Goal: Task Accomplishment & Management: Manage account settings

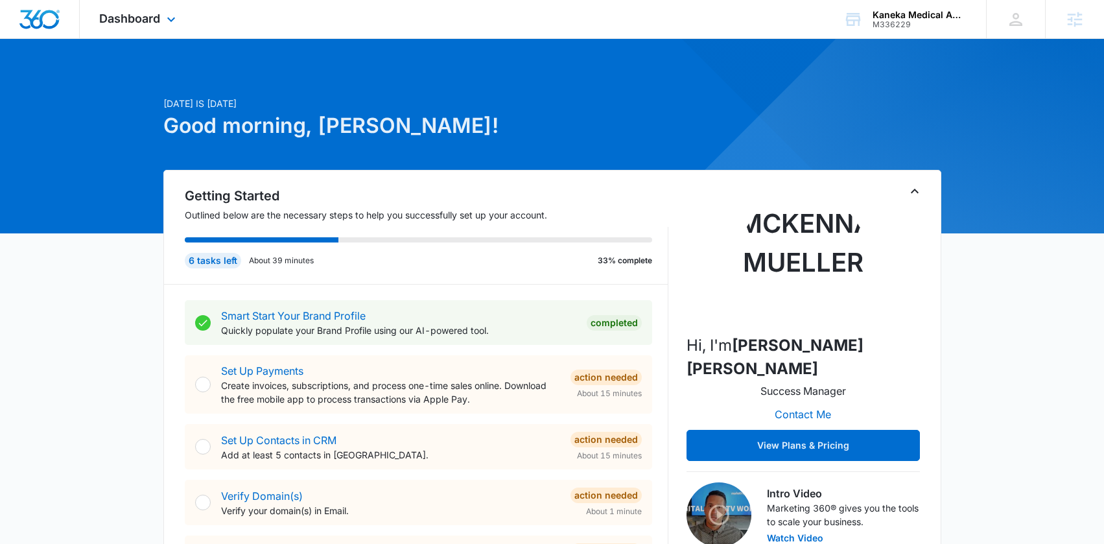
click at [141, 30] on div "Dashboard Apps Reputation Forms CRM Email Social Content Ads Intelligence Files…" at bounding box center [139, 19] width 119 height 38
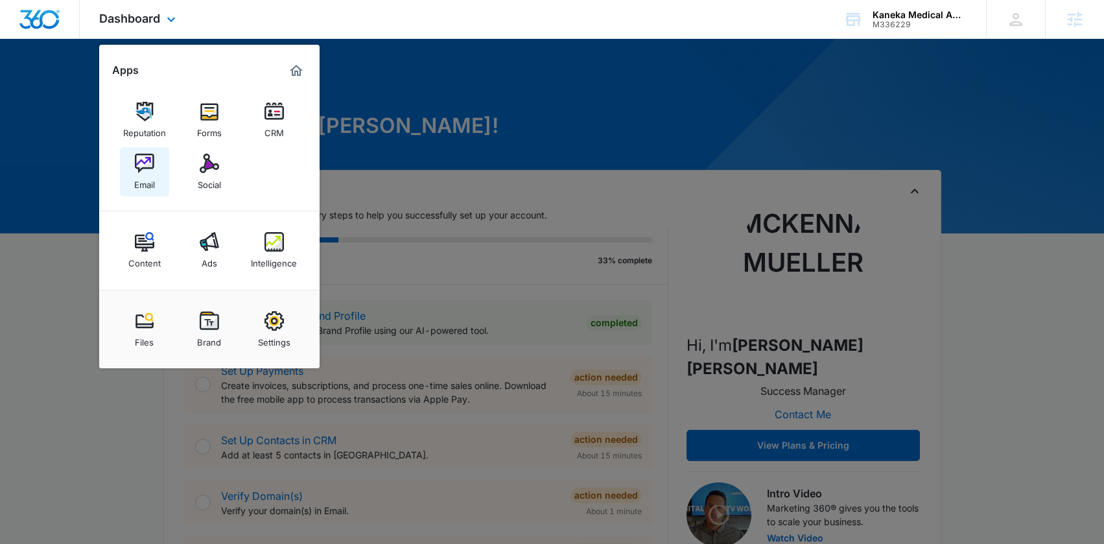
click at [142, 166] on img at bounding box center [144, 163] width 19 height 19
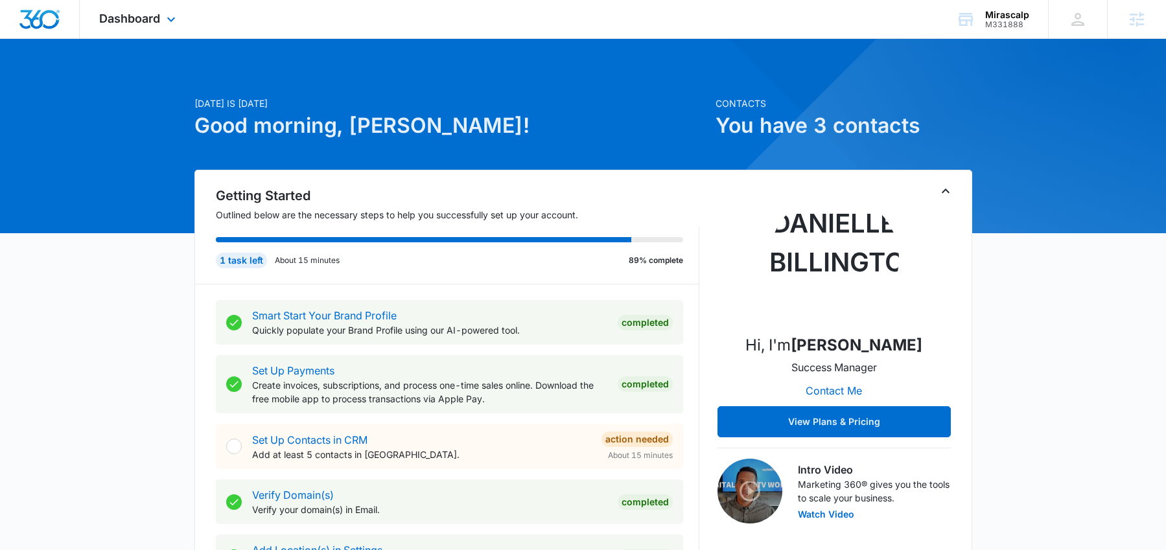
click at [106, 31] on div "Dashboard Apps Reputation Forms CRM Email Social Content Ads Intelligence Files…" at bounding box center [139, 19] width 119 height 38
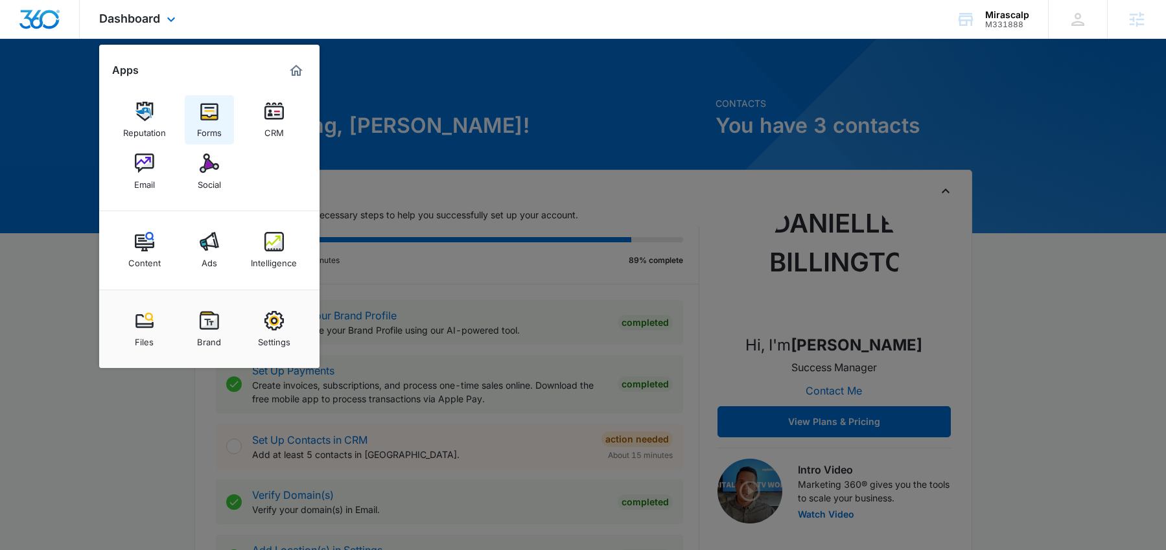
click at [216, 116] on img at bounding box center [209, 111] width 19 height 19
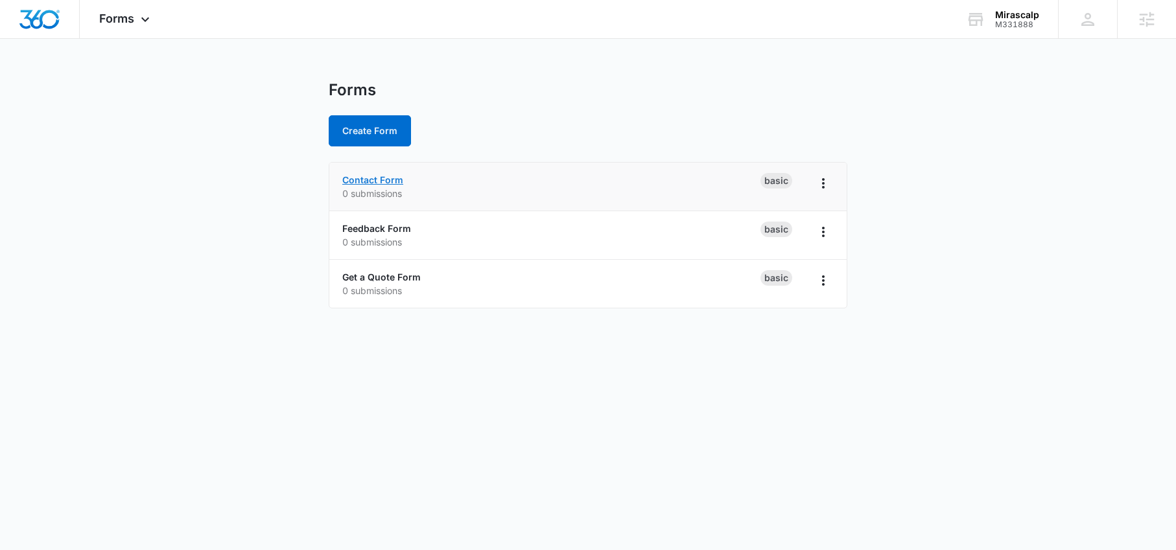
click at [383, 180] on link "Contact Form" at bounding box center [372, 179] width 61 height 11
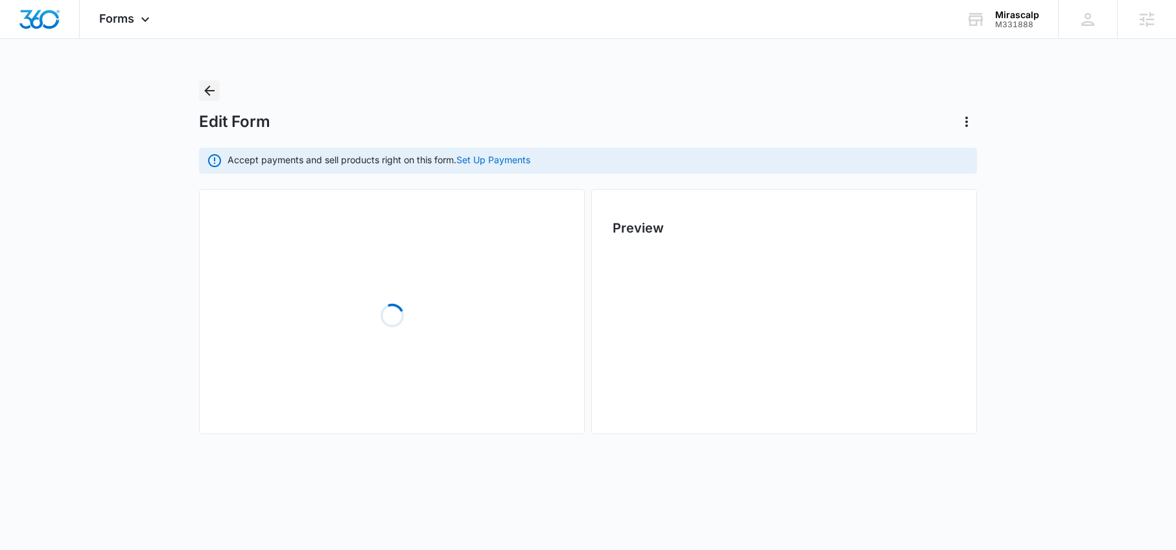
click at [209, 93] on icon "Back" at bounding box center [210, 91] width 16 height 16
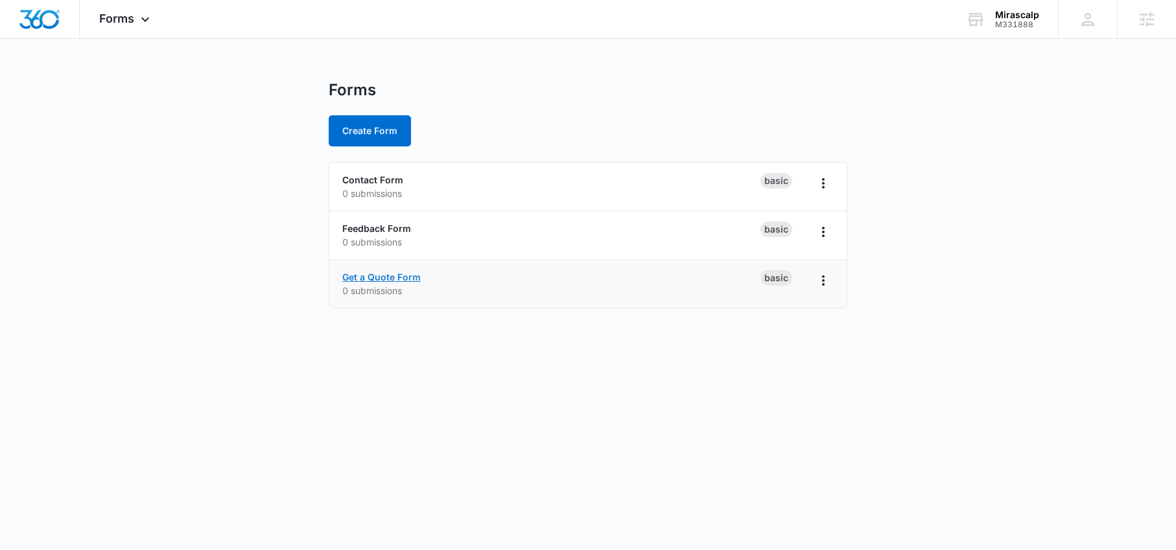
click at [387, 276] on link "Get a Quote Form" at bounding box center [381, 277] width 78 height 11
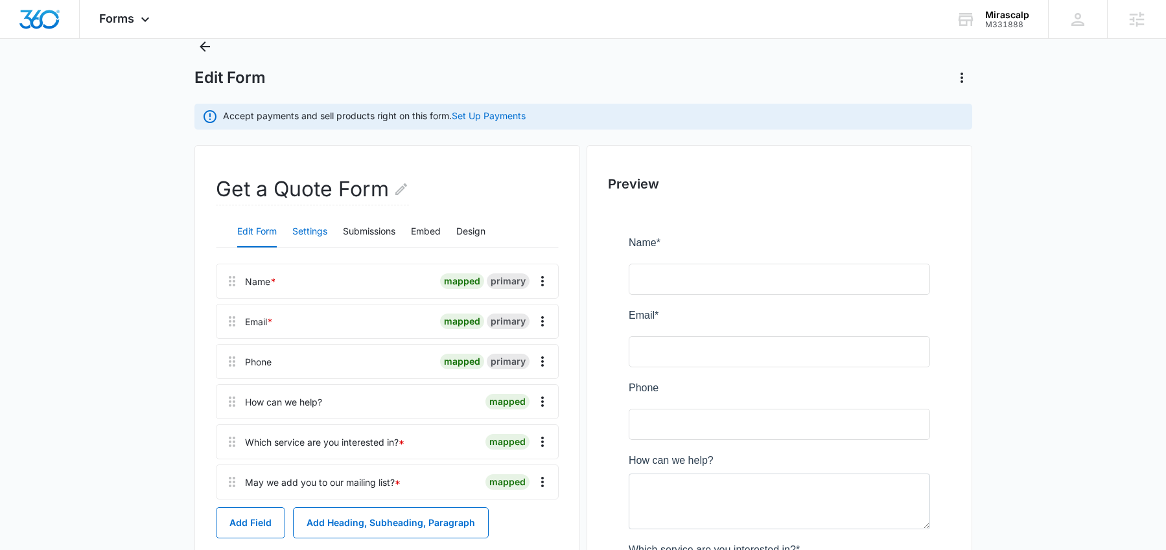
click at [311, 235] on button "Settings" at bounding box center [309, 232] width 35 height 31
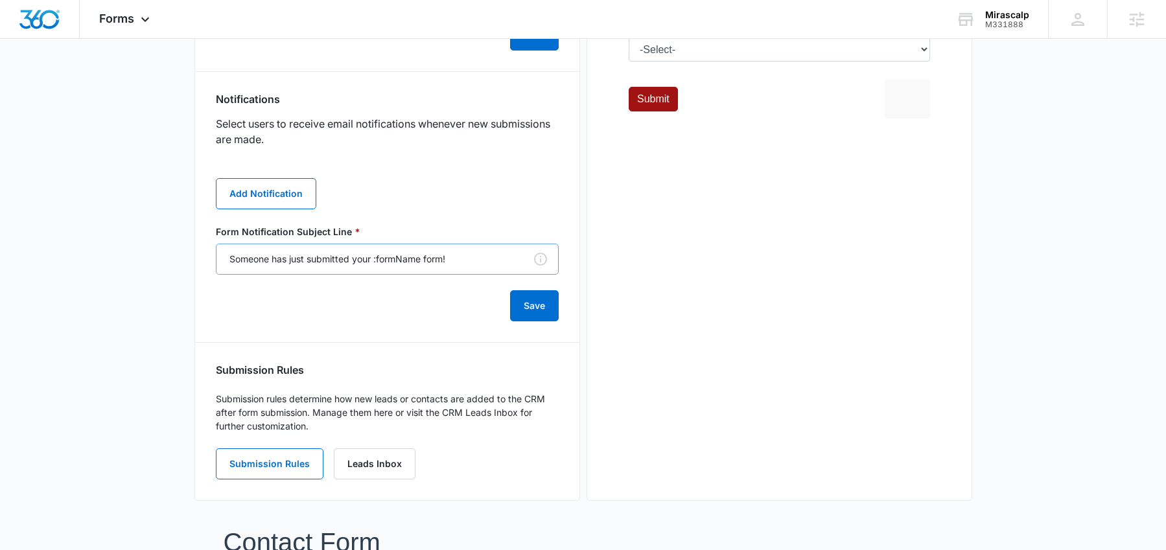
scroll to position [672, 0]
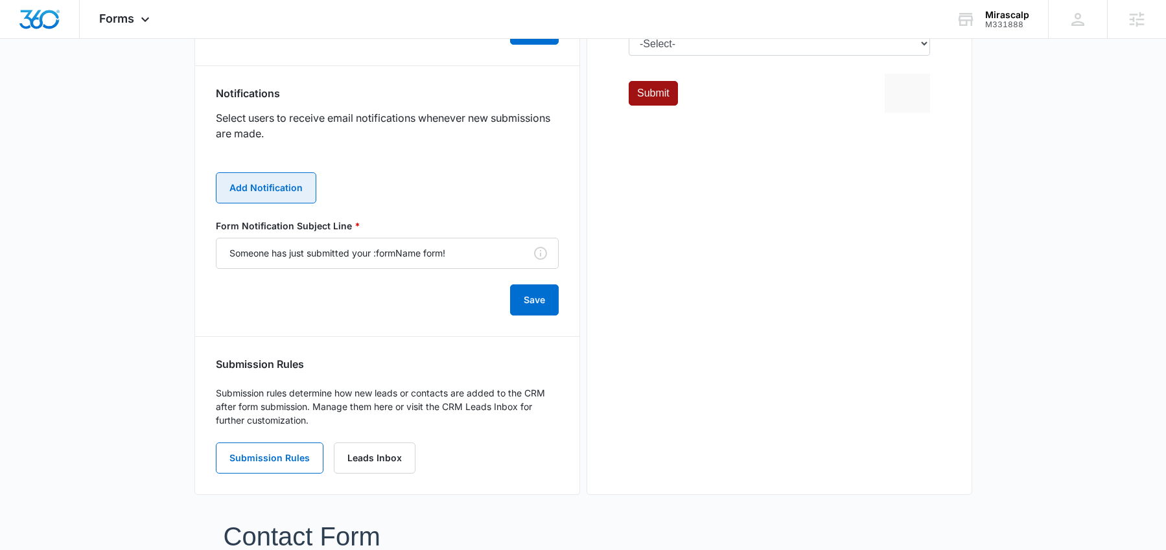
click at [275, 194] on button "Add Notification" at bounding box center [266, 187] width 100 height 31
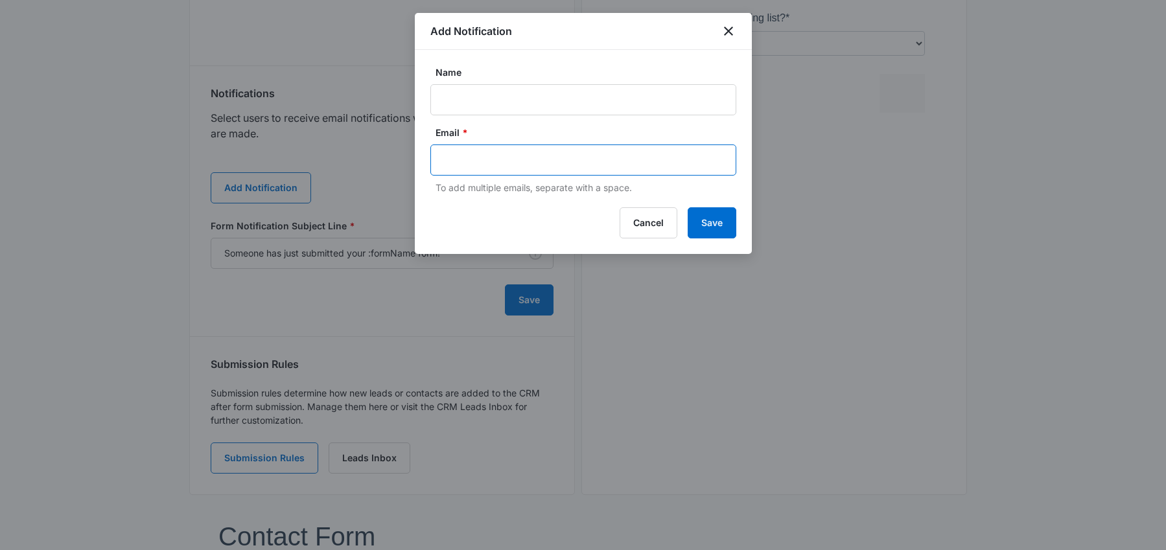
click at [462, 158] on input "text" at bounding box center [584, 159] width 281 height 19
paste input "mirascalp@gmail.com"
type input "mirascalp@gmail.com"
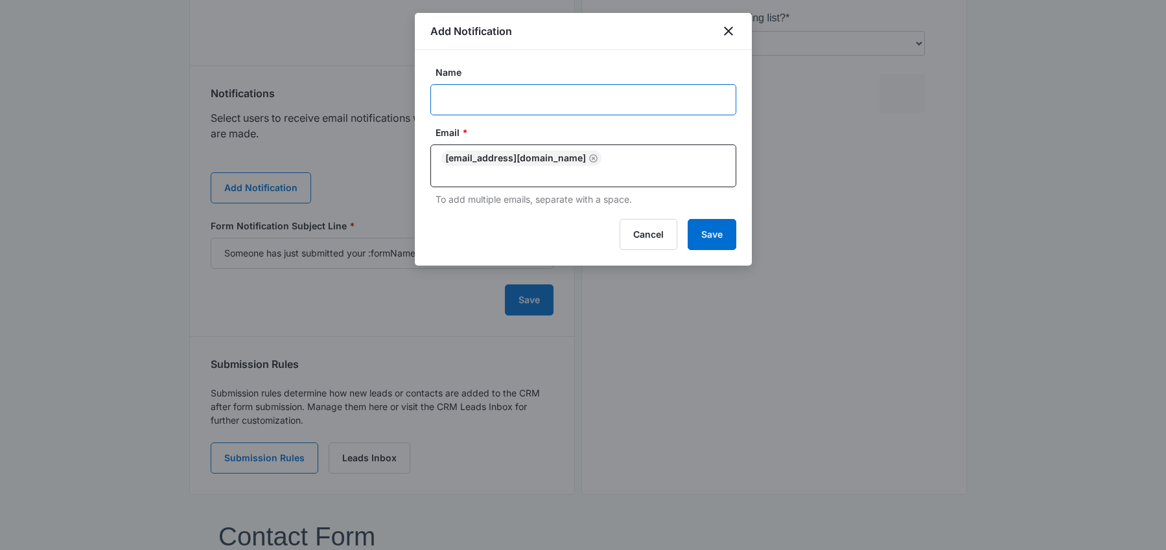
click at [527, 104] on input "Name" at bounding box center [583, 99] width 306 height 31
type input "James Carey"
click at [719, 224] on button "Save" at bounding box center [712, 234] width 49 height 31
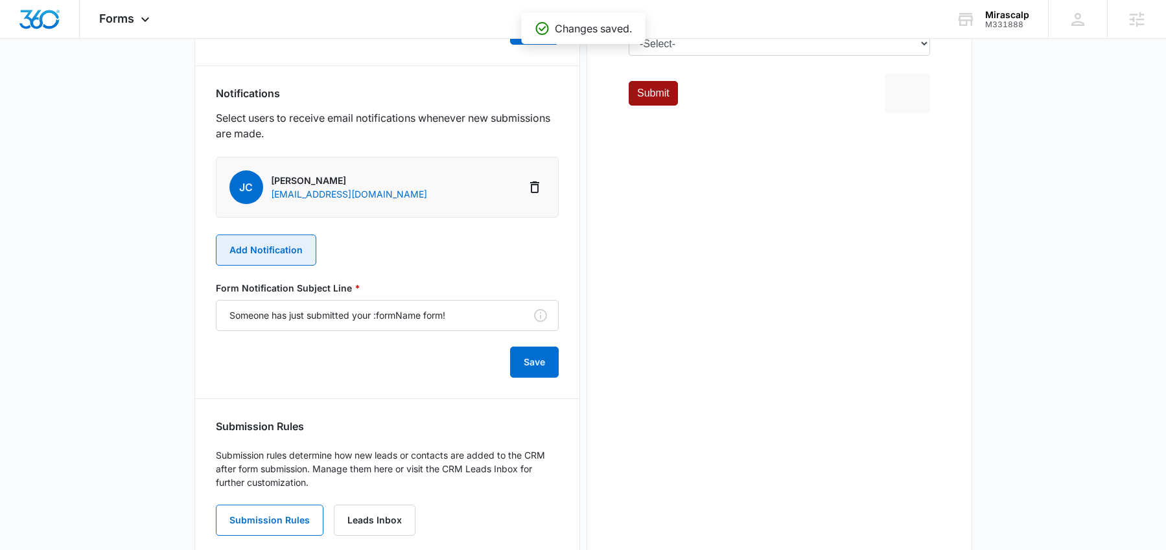
click at [265, 247] on button "Add Notification" at bounding box center [266, 250] width 100 height 31
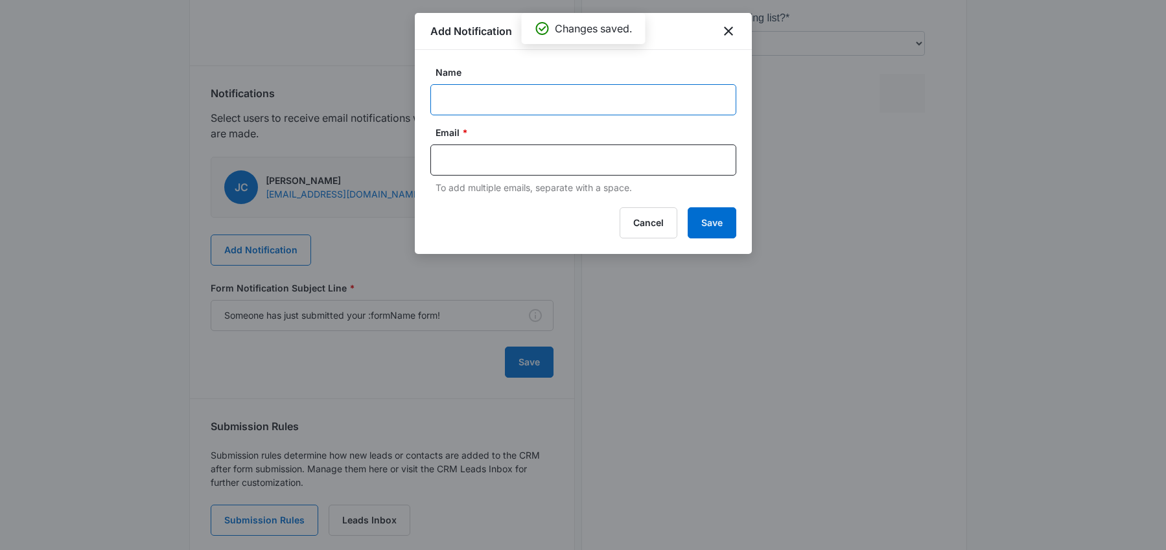
click at [457, 95] on input "Name" at bounding box center [583, 99] width 306 height 31
paste input "M331888"
paste input "Mirascalp"
type input "M331888 - Mirascalp"
click at [558, 158] on input "text" at bounding box center [584, 159] width 281 height 19
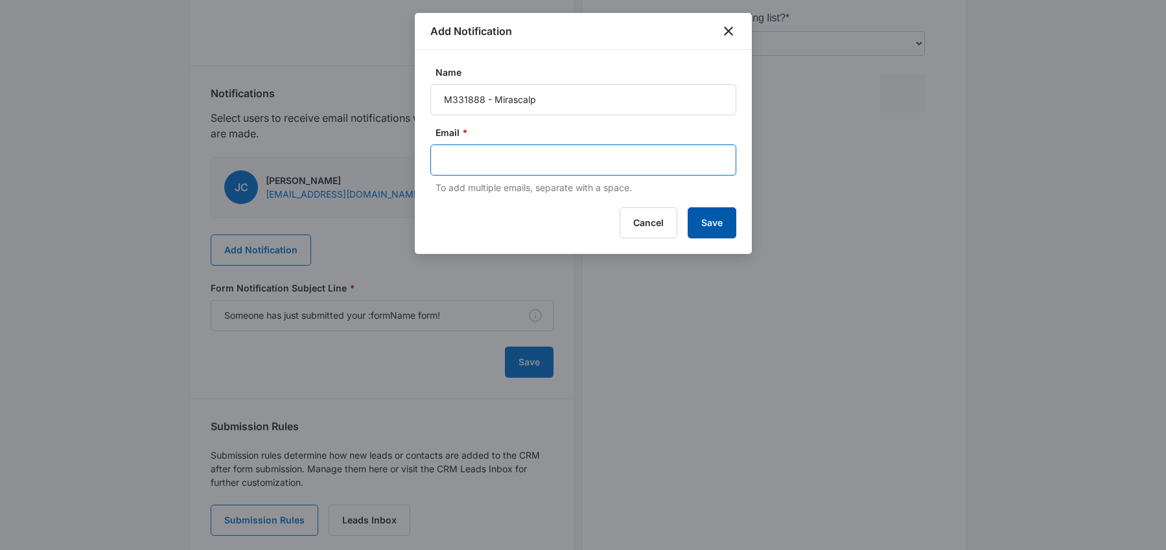
paste input "danielle.billington@madwire.com"
type input "danielle.billington@madwire.com"
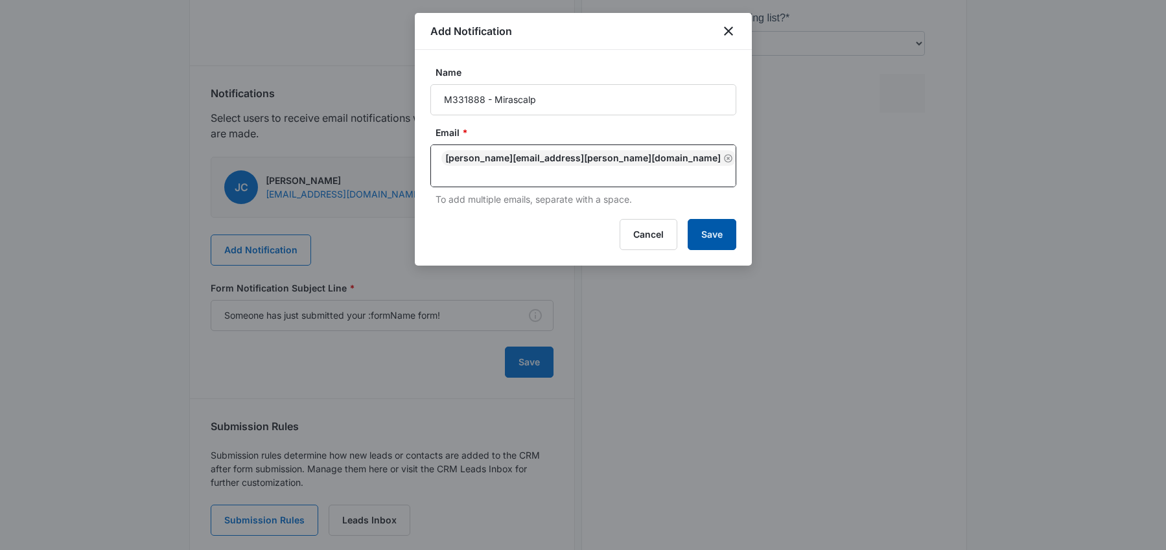
click at [716, 224] on button "Save" at bounding box center [712, 234] width 49 height 31
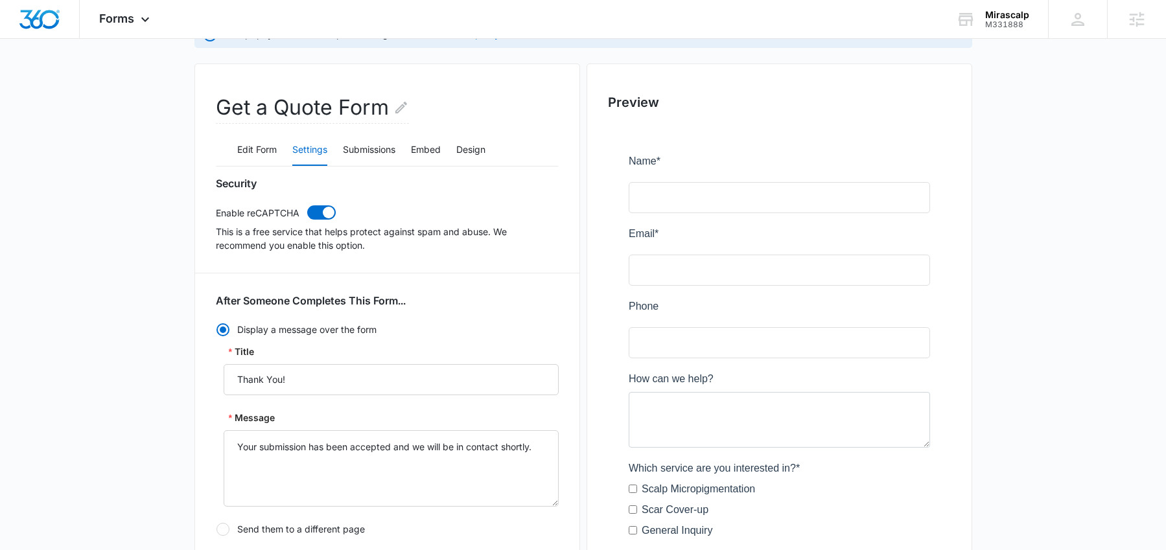
scroll to position [0, 0]
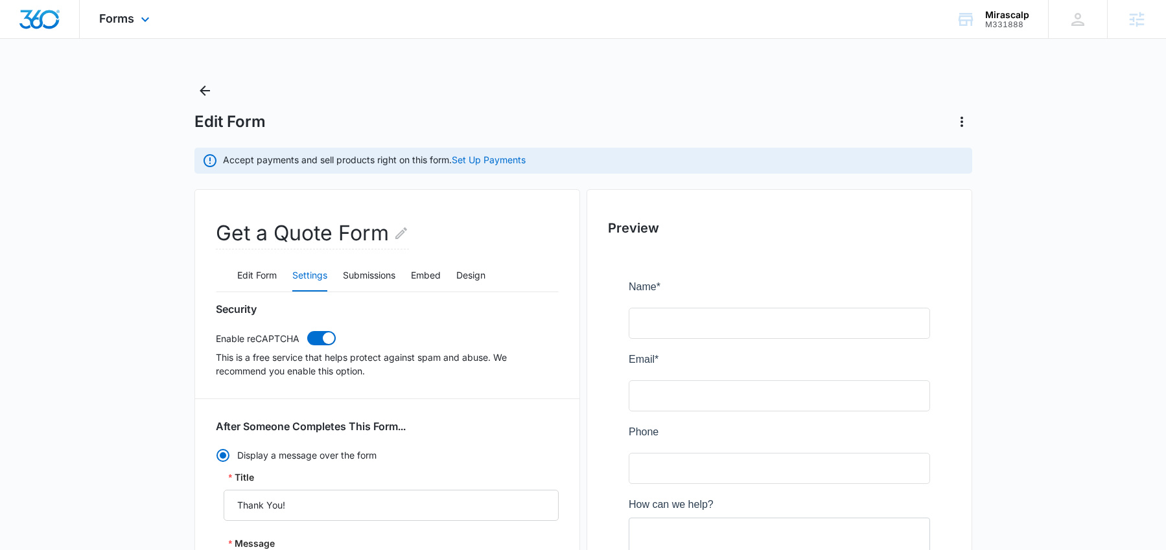
click at [135, 22] on div "Forms Apps Reputation Forms CRM Email Social Content Ads Intelligence Files Bra…" at bounding box center [126, 19] width 93 height 38
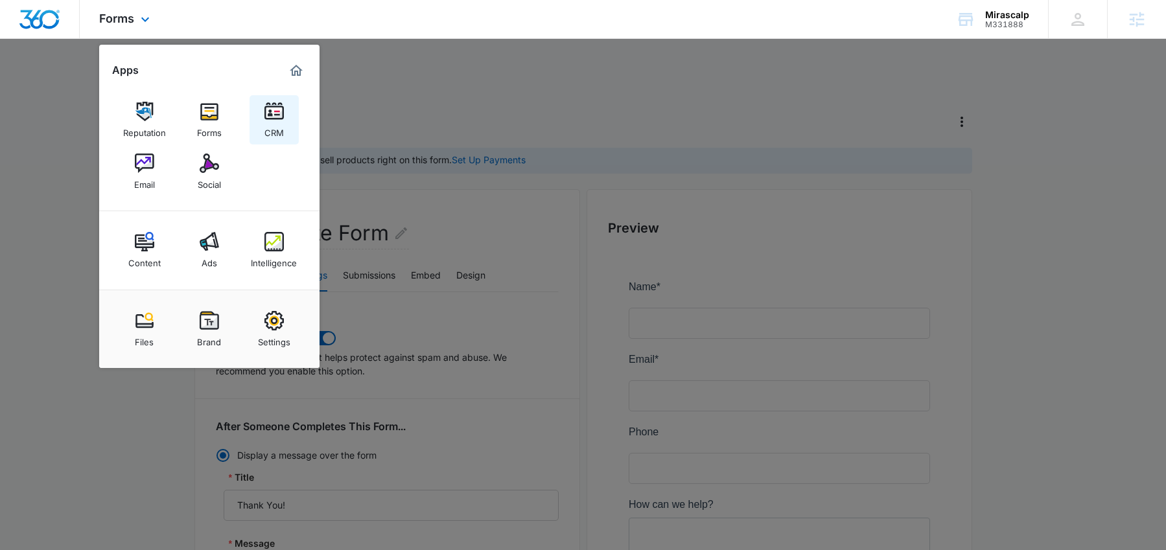
click at [265, 125] on div "CRM" at bounding box center [274, 129] width 19 height 17
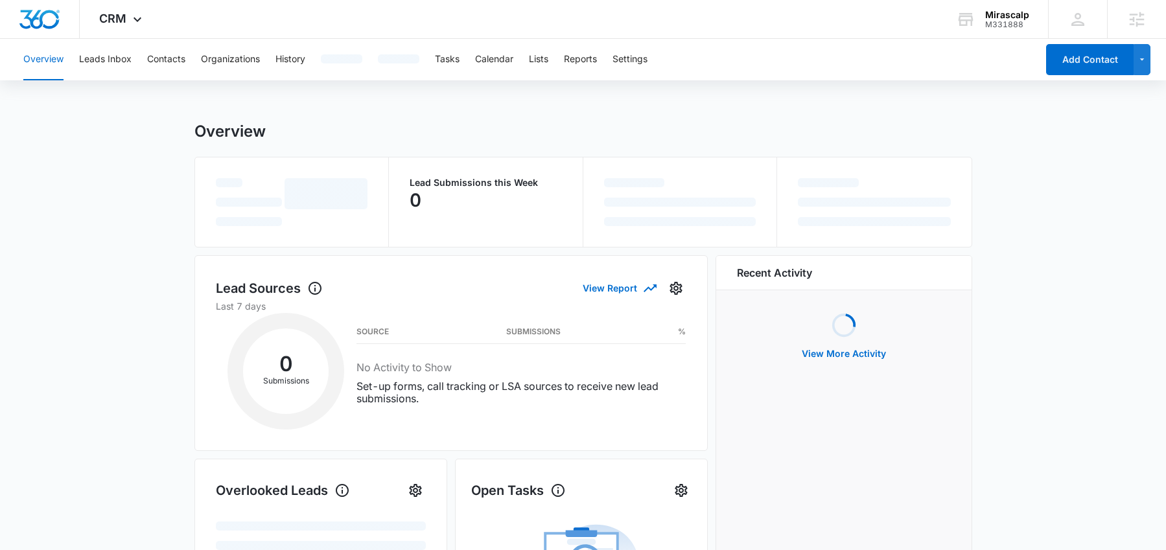
click at [142, 51] on div "Overview Leads Inbox Contacts Organizations History Tasks Calendar Lists Report…" at bounding box center [527, 59] width 1022 height 41
click at [202, 67] on button "Organizations" at bounding box center [230, 59] width 59 height 41
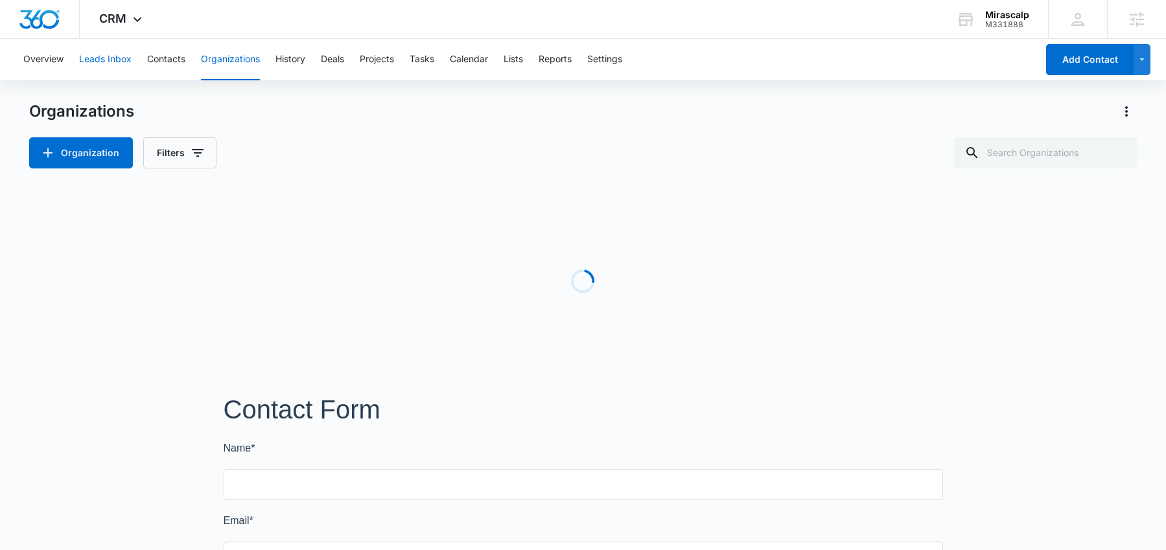
click at [112, 54] on button "Leads Inbox" at bounding box center [105, 59] width 53 height 41
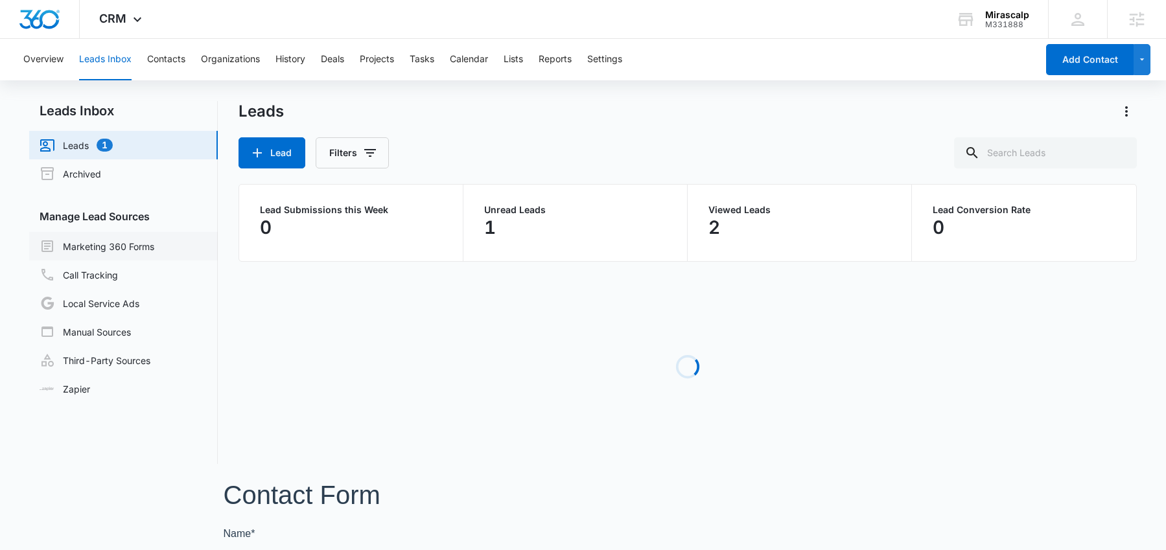
click at [119, 250] on link "Marketing 360 Forms" at bounding box center [97, 247] width 115 height 16
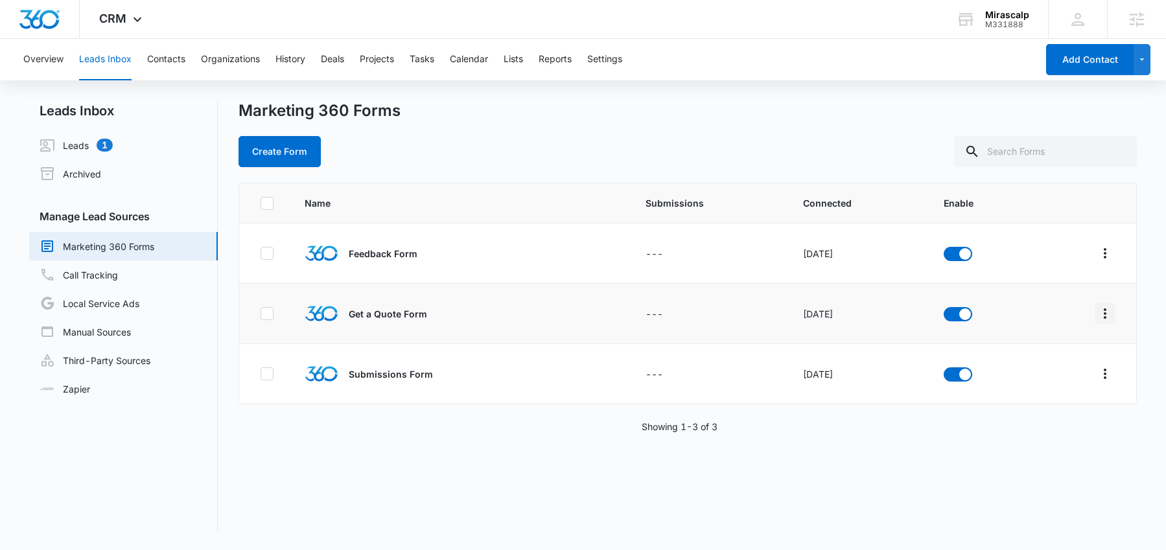
click at [1104, 314] on icon "Overflow Menu" at bounding box center [1105, 314] width 3 height 10
click at [1040, 384] on div "Field Mapping" at bounding box center [1037, 388] width 73 height 9
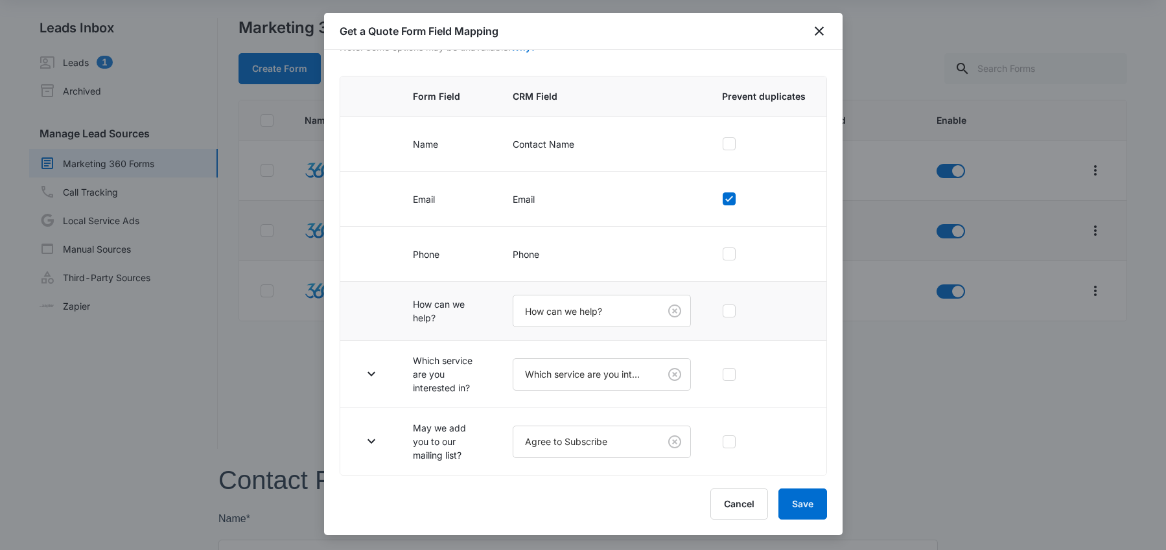
scroll to position [95, 0]
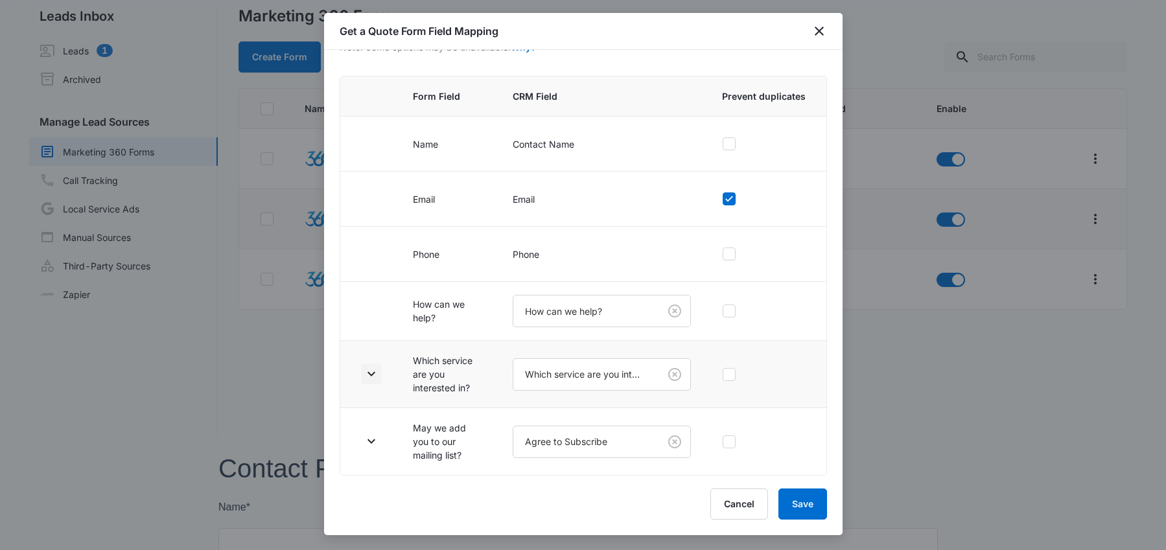
click at [357, 374] on td at bounding box center [368, 374] width 57 height 67
click at [377, 373] on icon "button" at bounding box center [372, 374] width 16 height 16
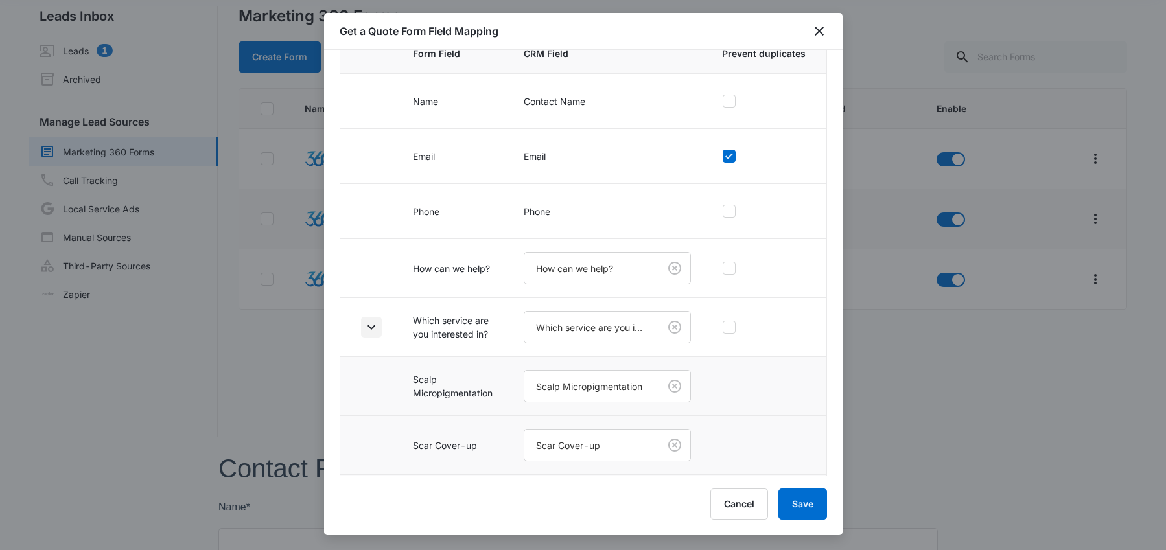
scroll to position [259, 0]
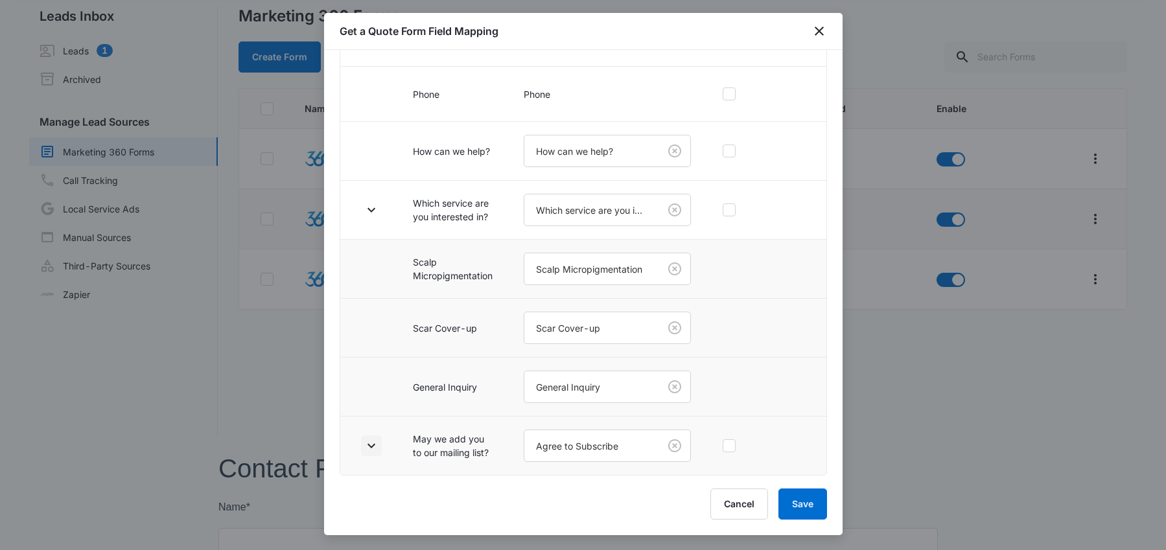
click at [370, 454] on button "button" at bounding box center [371, 446] width 21 height 21
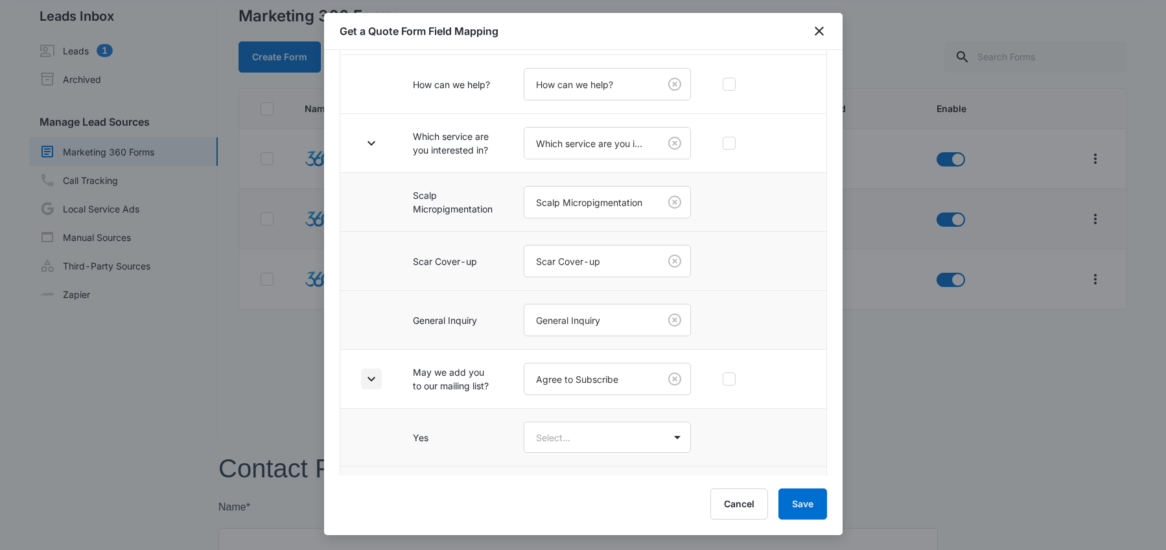
scroll to position [375, 0]
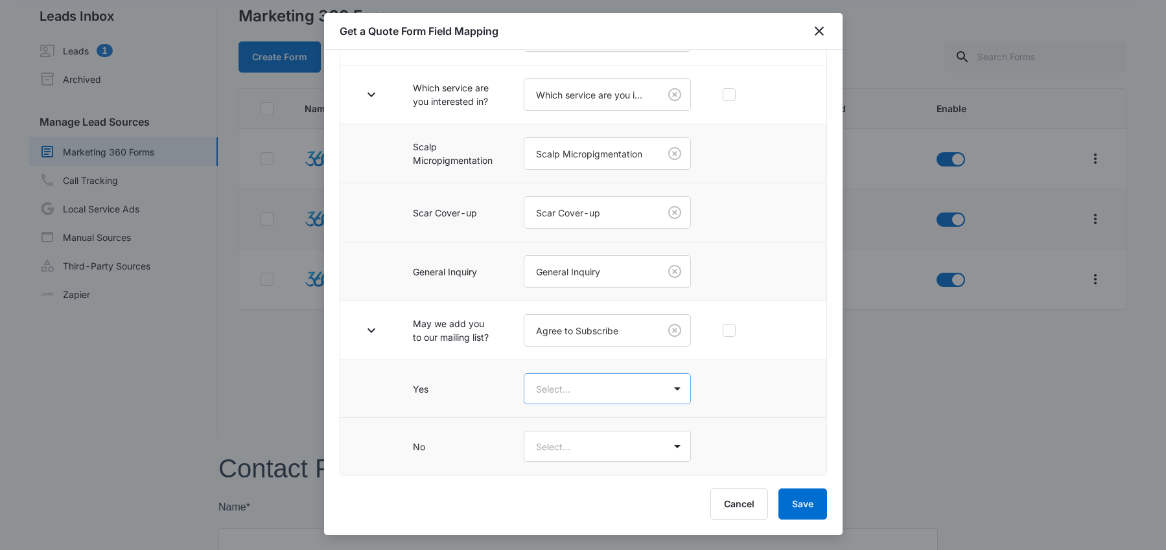
click at [544, 390] on body "CRM Apps Reputation Forms CRM Email Social Content Ads Intelligence Files Brand…" at bounding box center [583, 369] width 1166 height 929
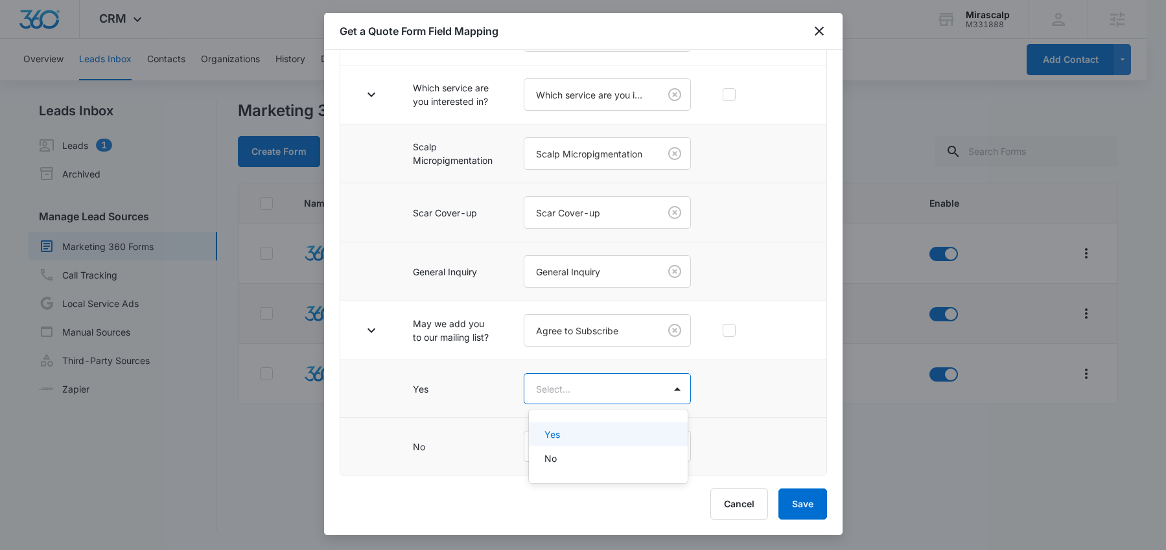
scroll to position [0, 0]
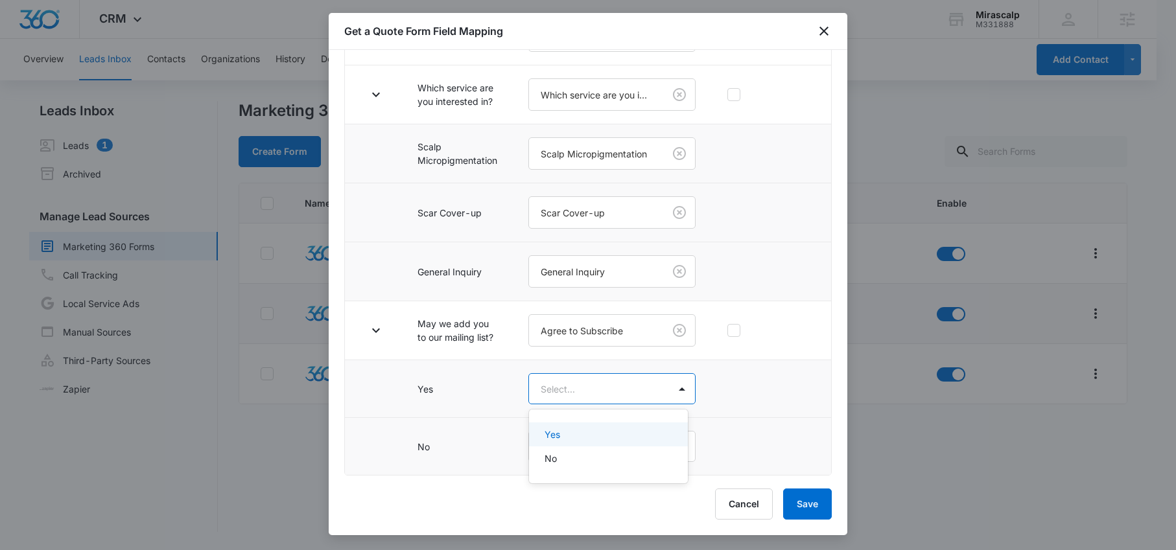
click at [547, 429] on p "Yes" at bounding box center [553, 435] width 16 height 14
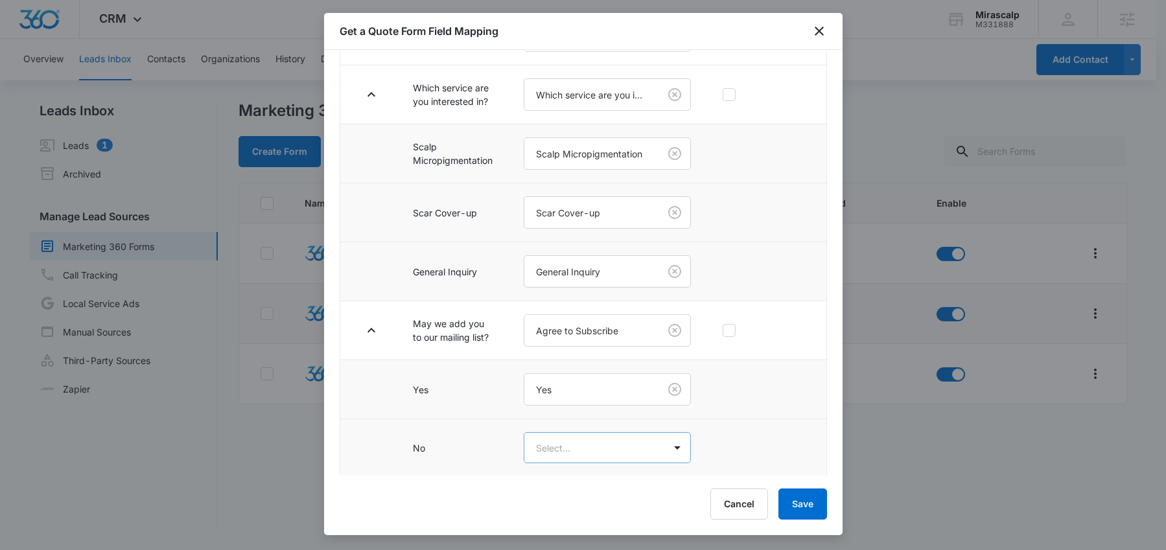
click at [556, 444] on body "CRM Apps Reputation Forms CRM Email Social Content Ads Intelligence Files Brand…" at bounding box center [583, 464] width 1166 height 929
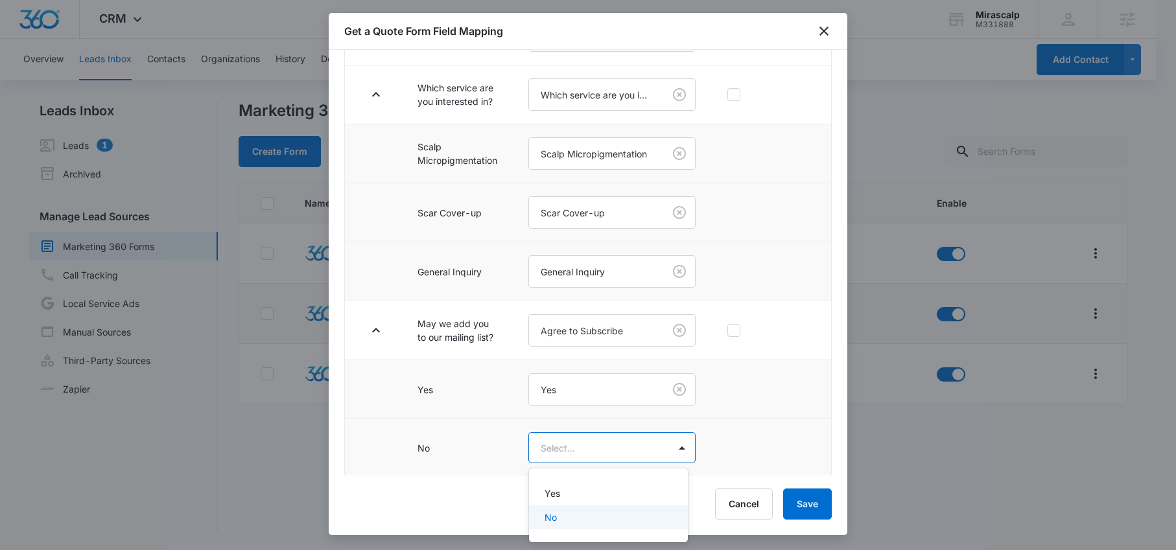
click at [572, 519] on div "No" at bounding box center [607, 518] width 125 height 14
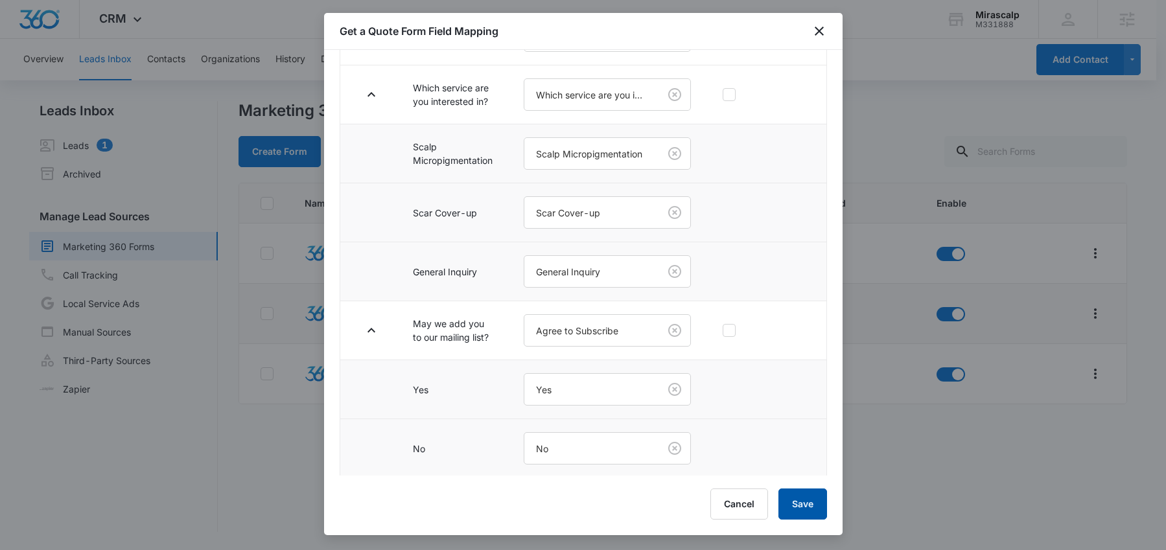
click at [807, 506] on button "Save" at bounding box center [803, 504] width 49 height 31
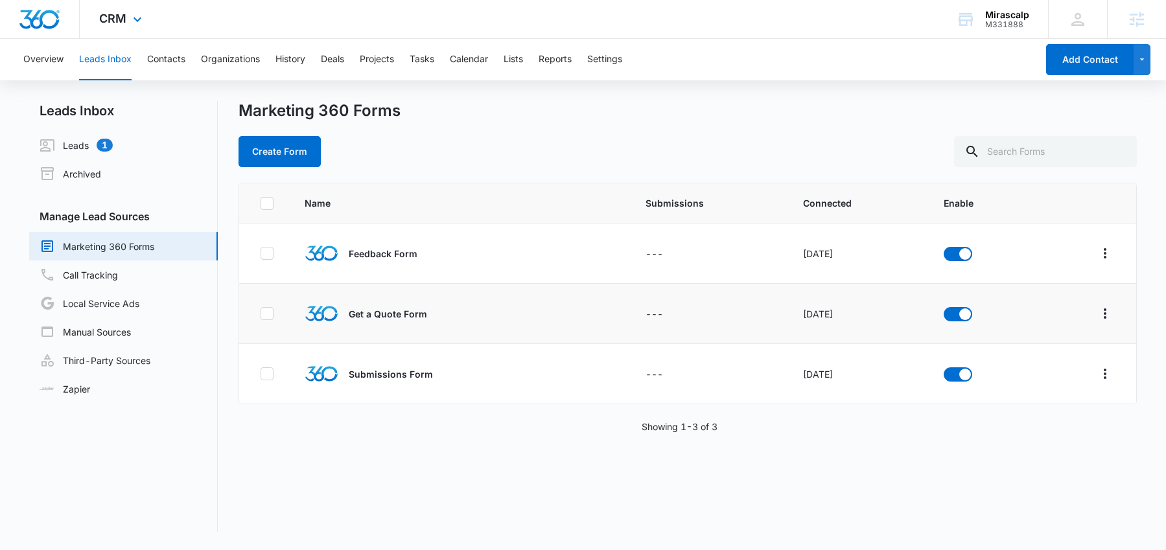
click at [31, 18] on img "Dashboard" at bounding box center [39, 19] width 41 height 19
